Goal: Transaction & Acquisition: Download file/media

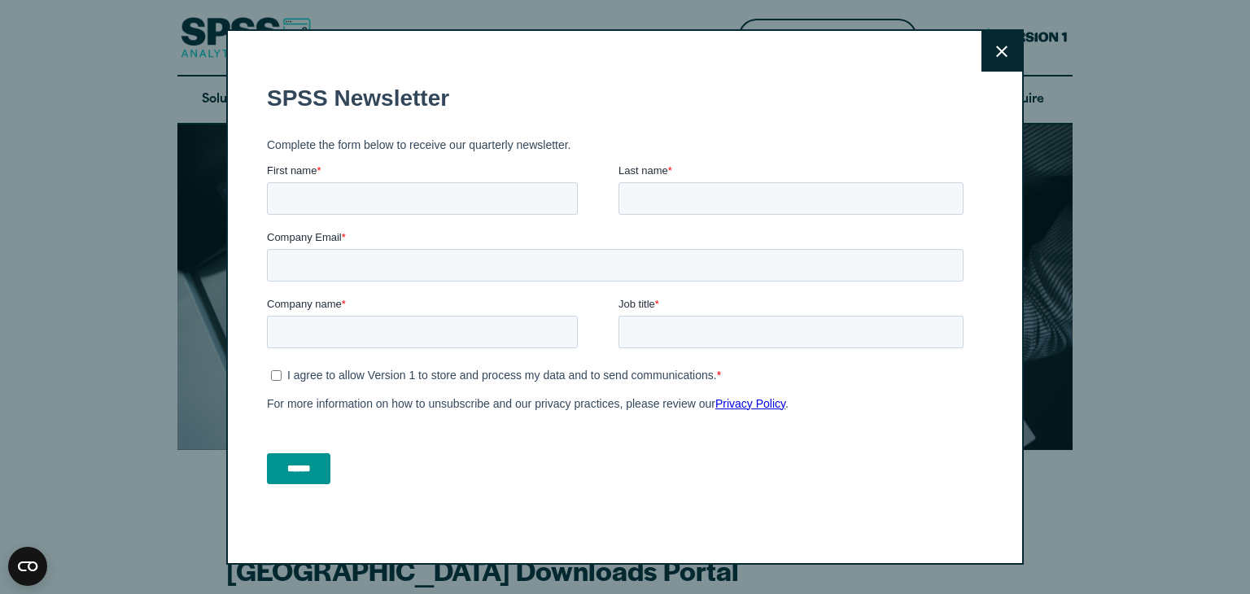
click at [994, 64] on button "Close" at bounding box center [1001, 51] width 41 height 41
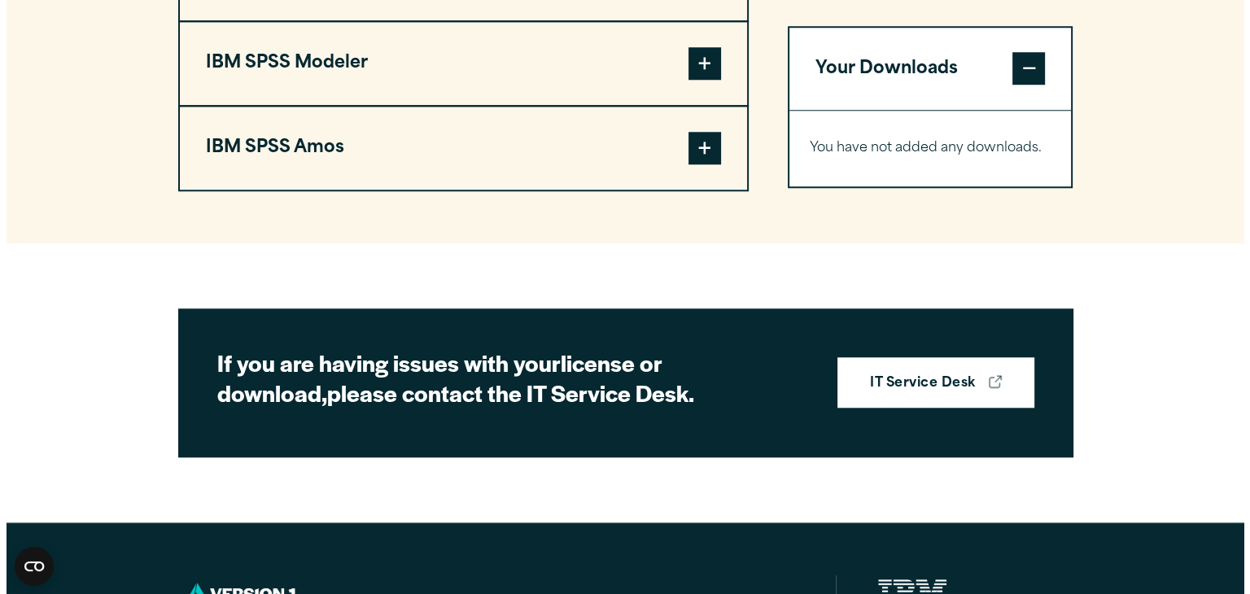
scroll to position [1527, 0]
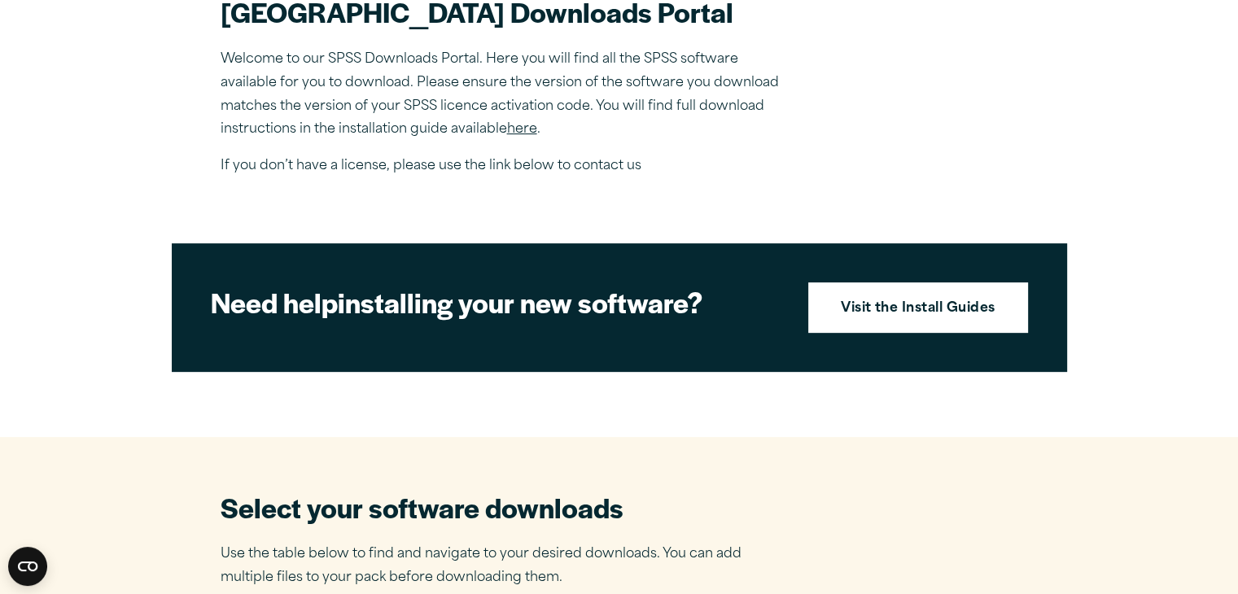
scroll to position [557, 0]
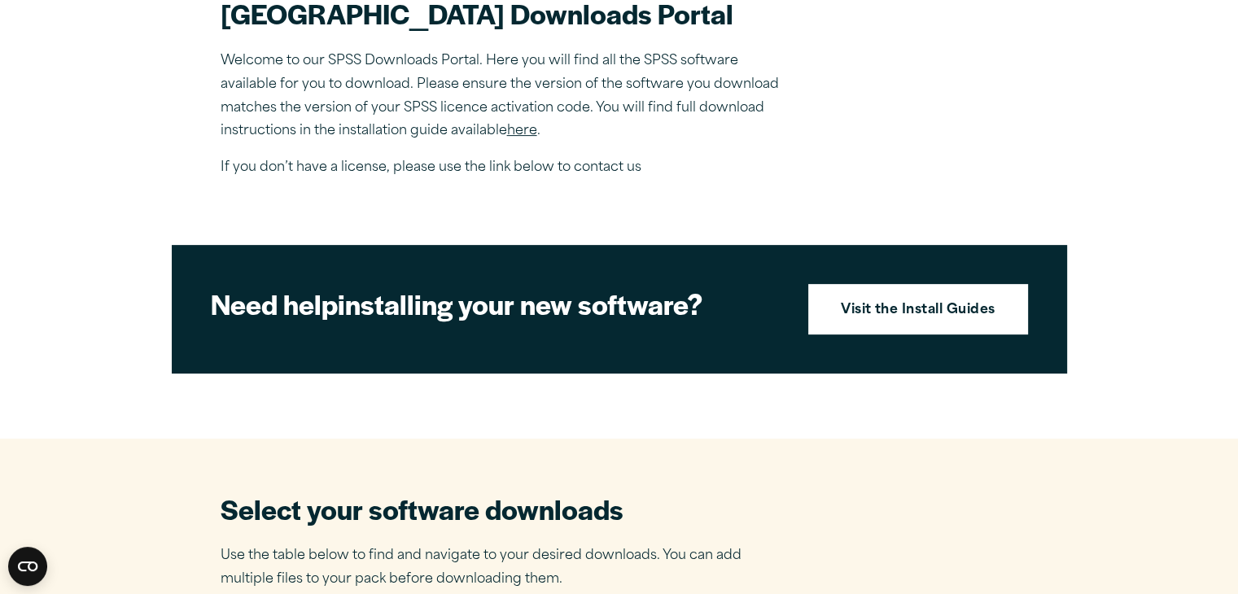
click at [518, 138] on link "here" at bounding box center [522, 130] width 30 height 13
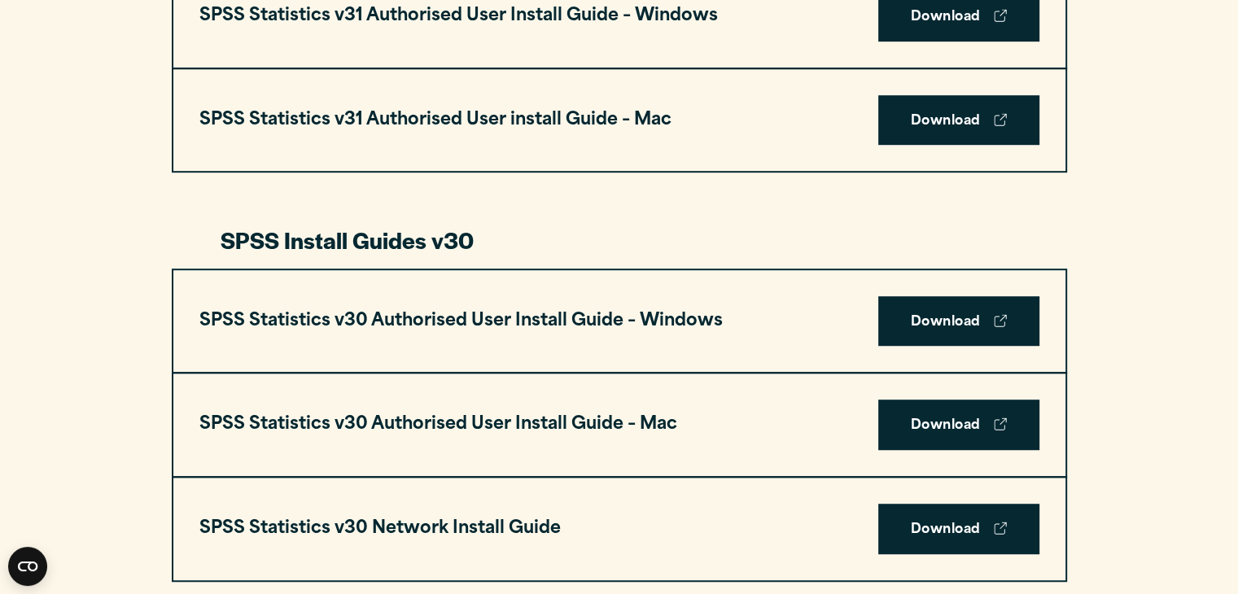
scroll to position [972, 0]
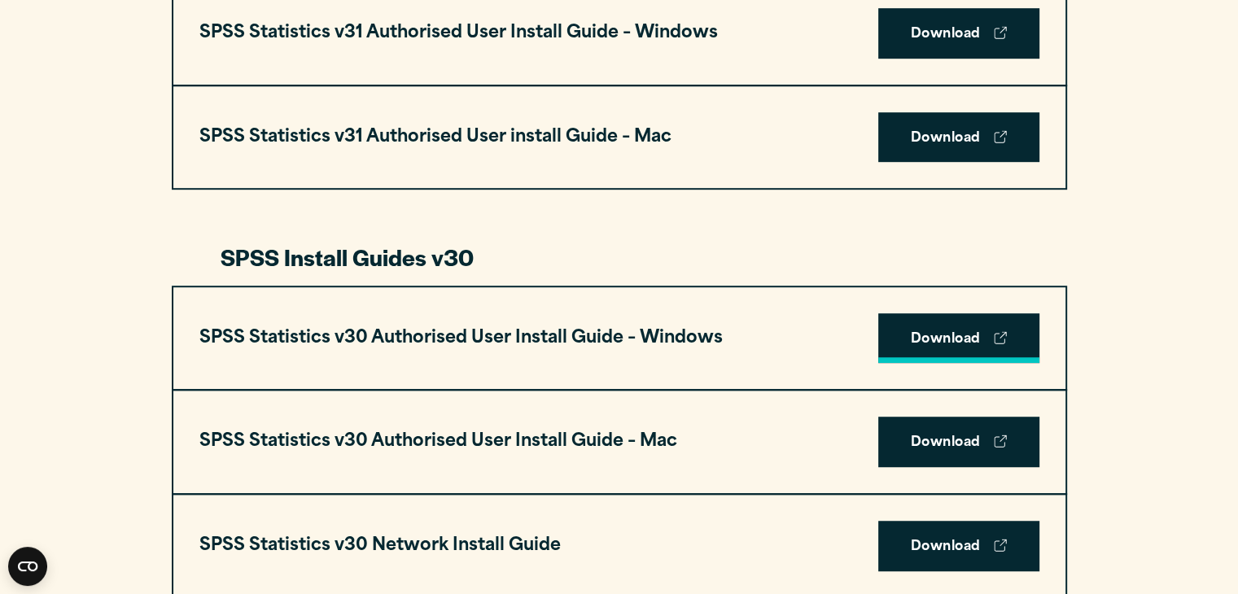
click at [933, 339] on link "Download" at bounding box center [958, 338] width 161 height 50
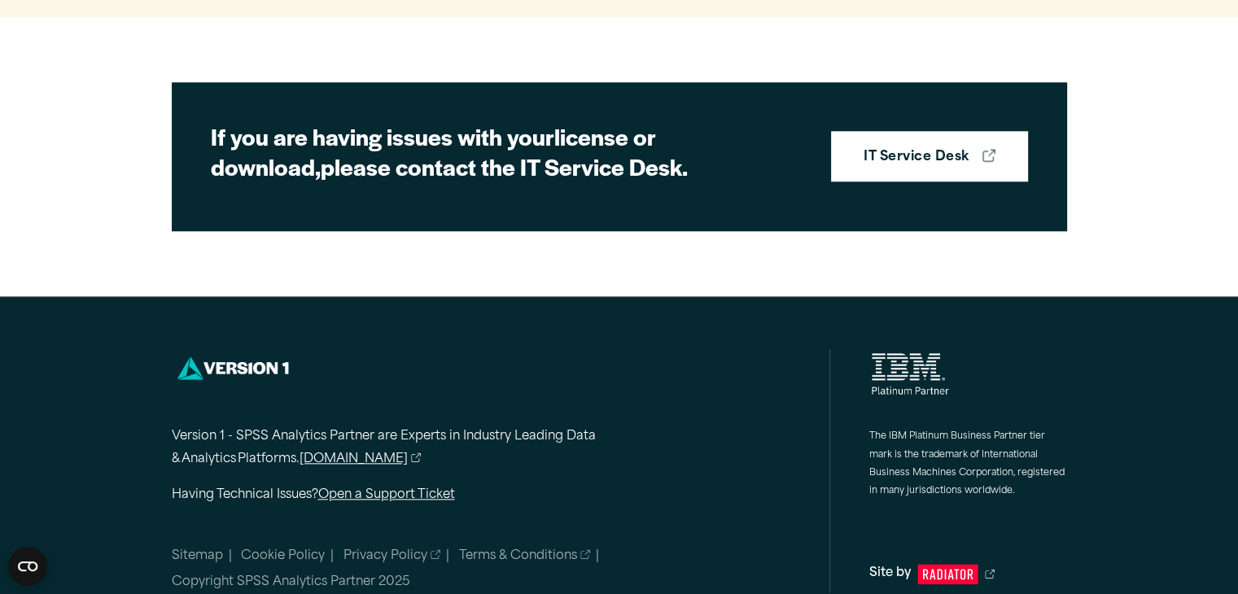
scroll to position [1826, 0]
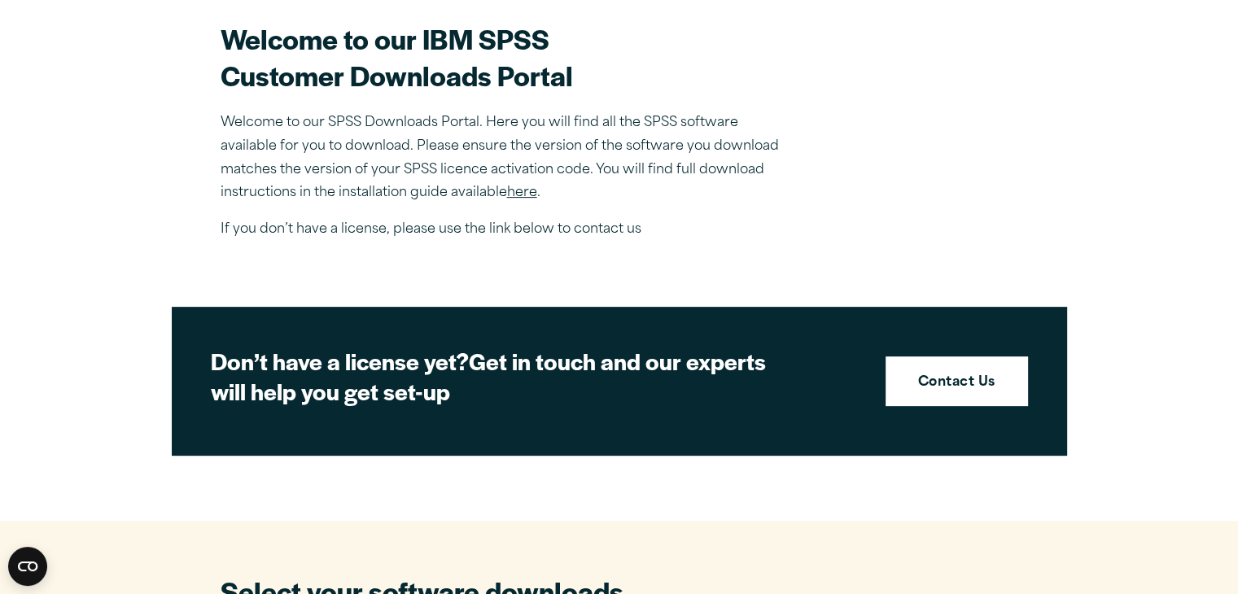
scroll to position [482, 0]
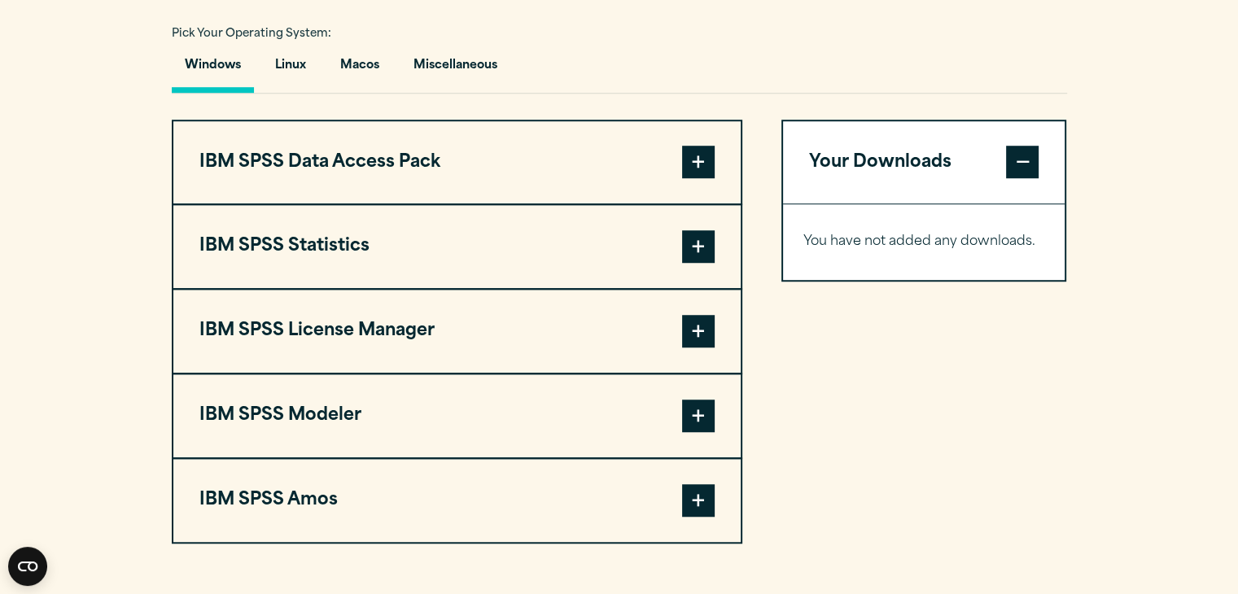
scroll to position [1201, 0]
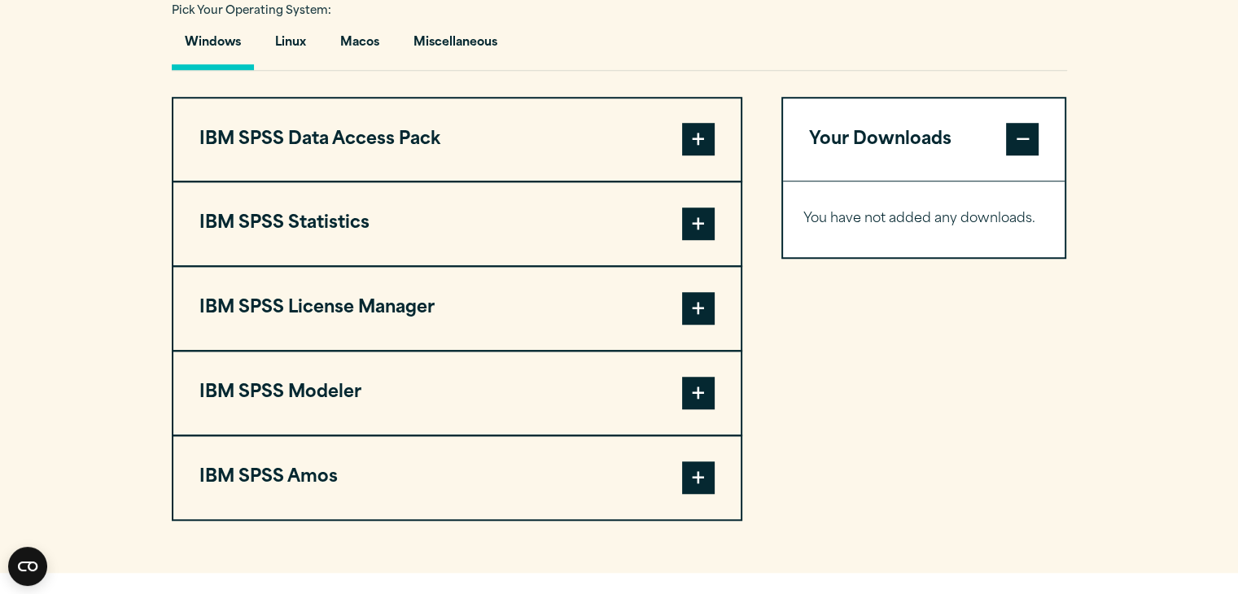
click at [690, 240] on span at bounding box center [698, 223] width 33 height 33
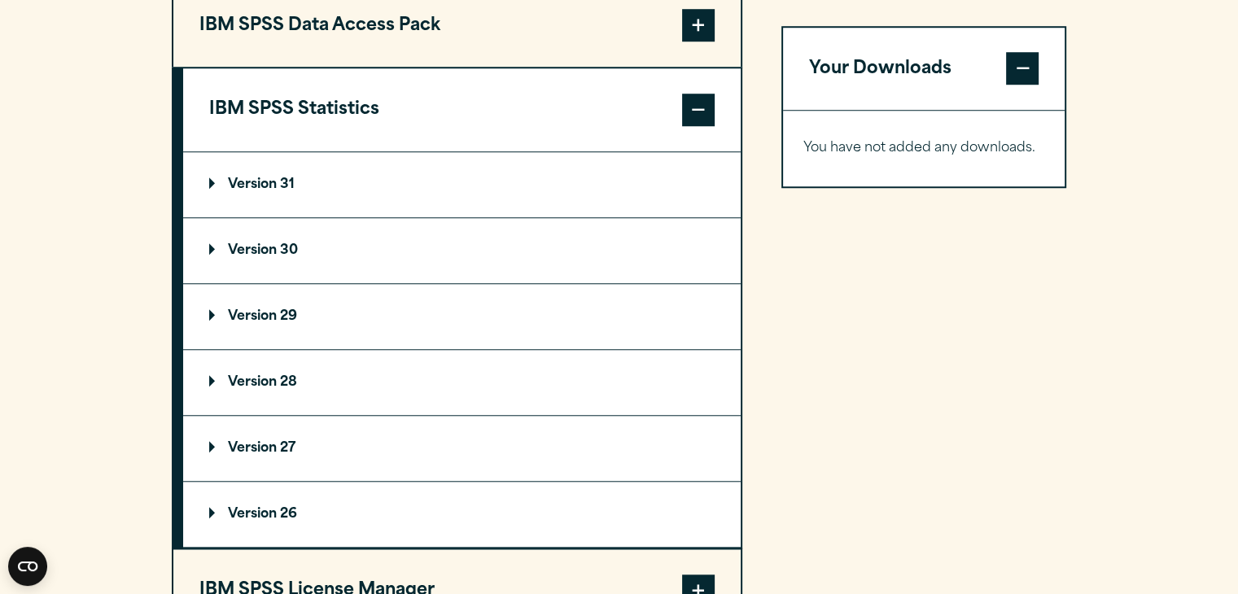
scroll to position [1316, 0]
click at [273, 282] on summary "Version 30" at bounding box center [461, 249] width 557 height 65
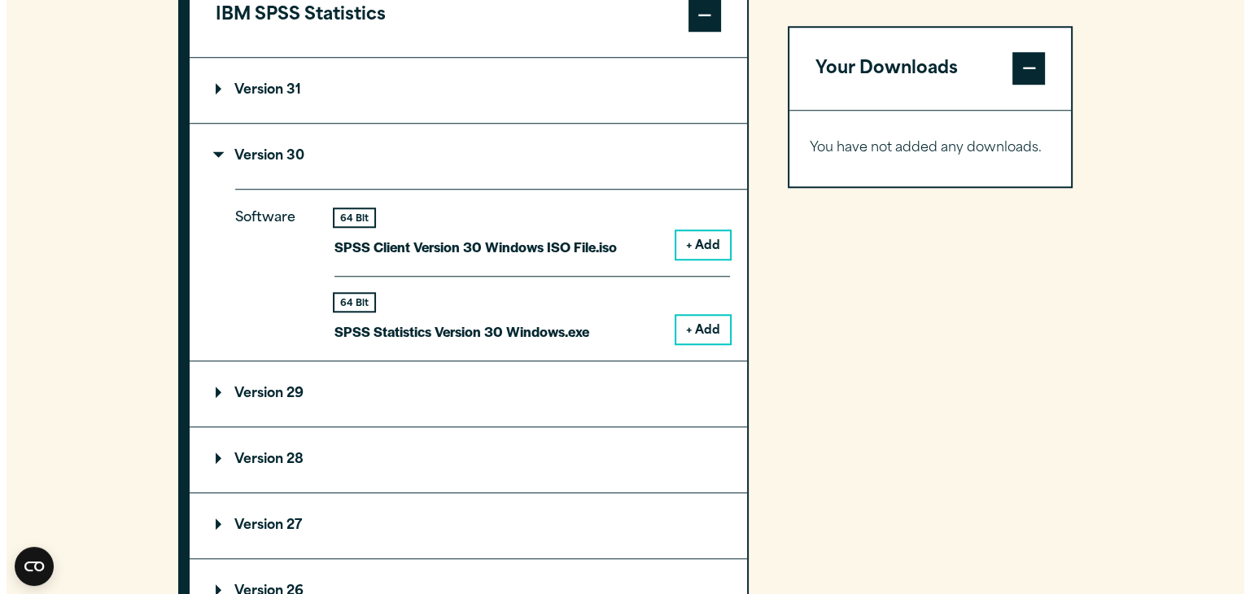
scroll to position [1410, 0]
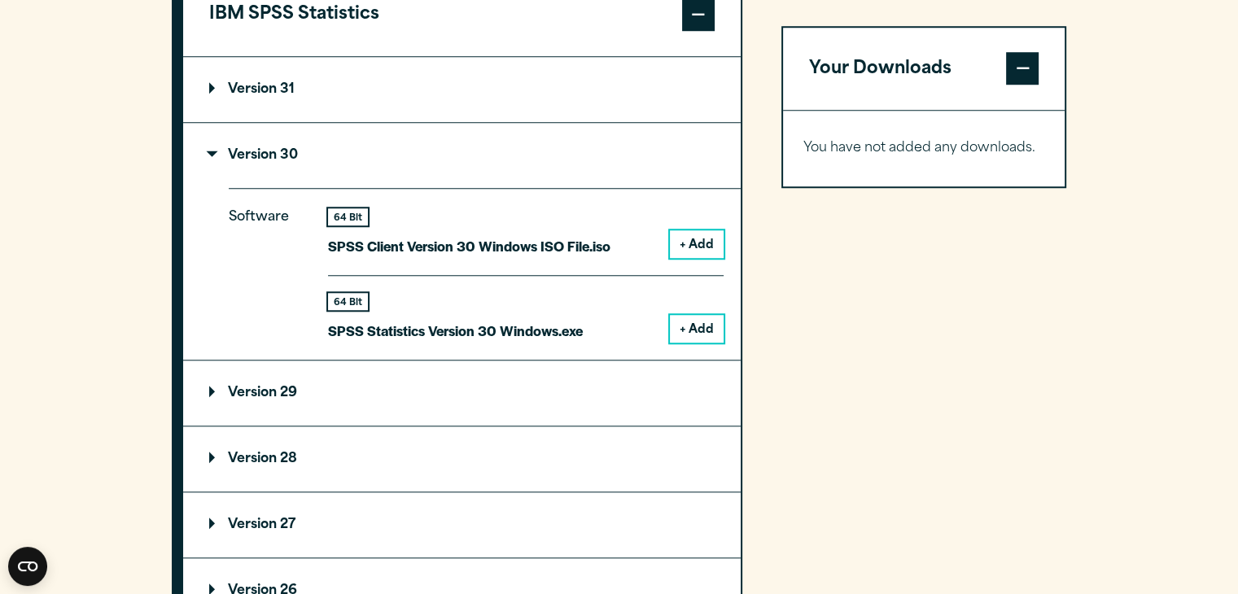
click at [684, 343] on button "+ Add" at bounding box center [697, 329] width 54 height 28
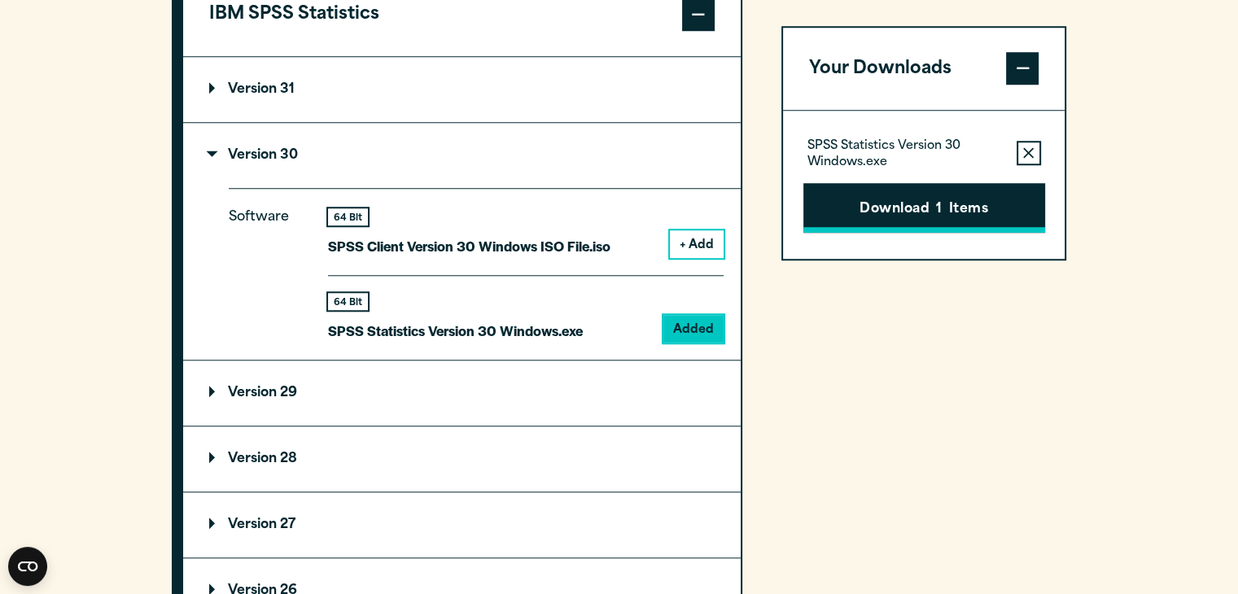
click at [928, 184] on button "Download 1 Items" at bounding box center [924, 208] width 242 height 50
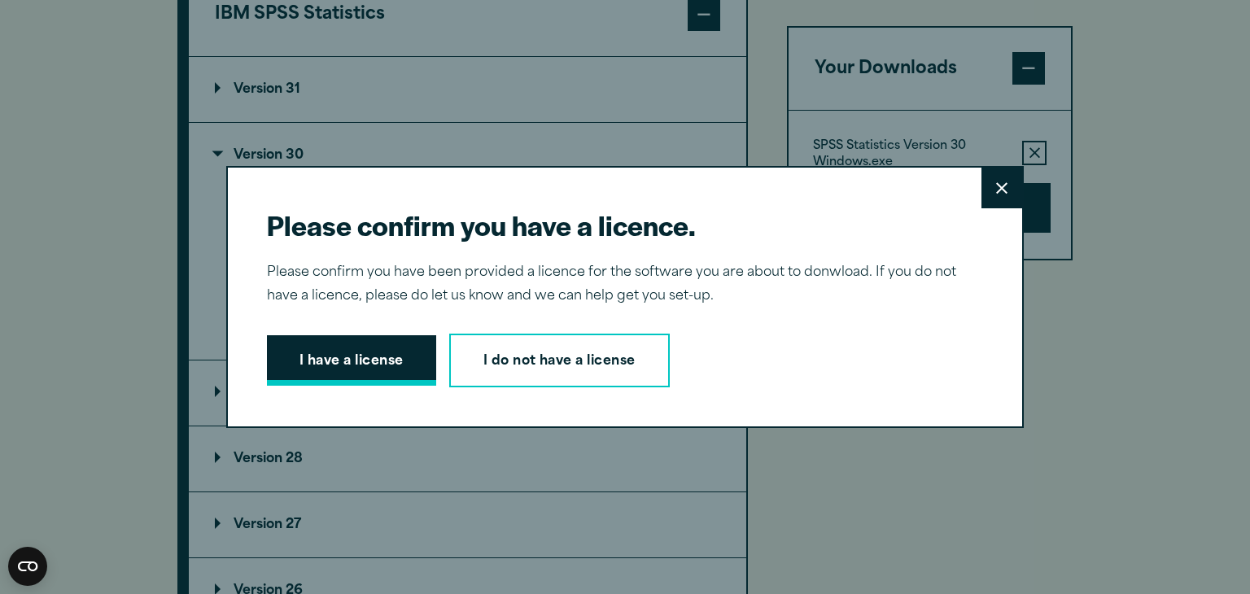
click at [395, 344] on button "I have a license" at bounding box center [351, 360] width 169 height 50
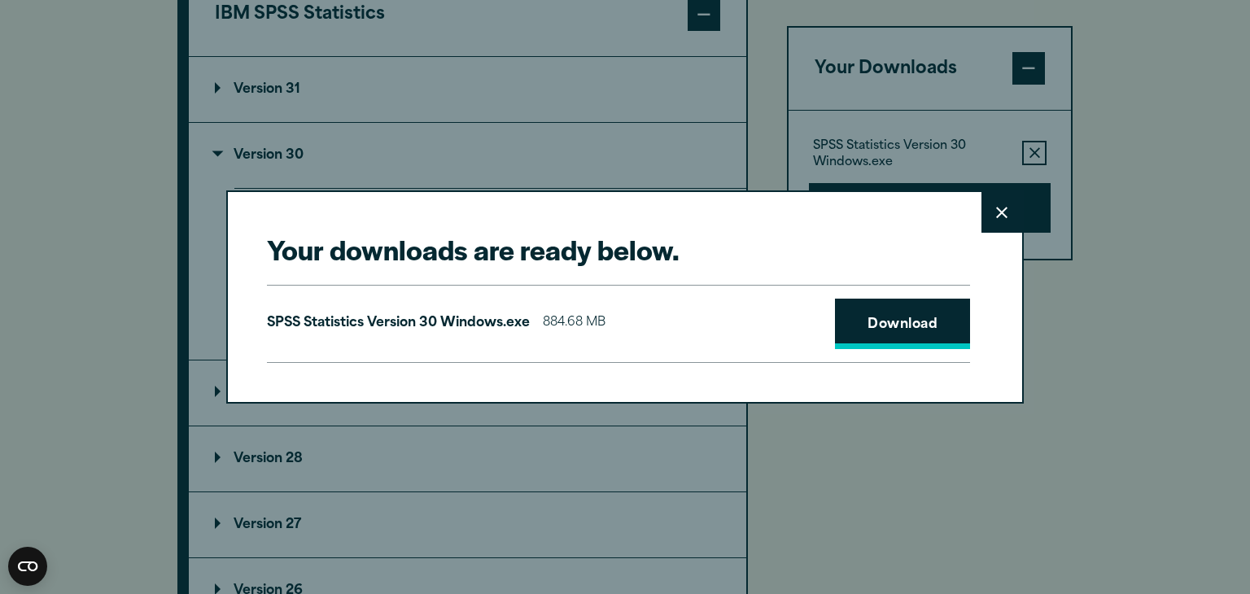
click at [876, 325] on link "Download" at bounding box center [902, 324] width 135 height 50
